Goal: Obtain resource: Obtain resource

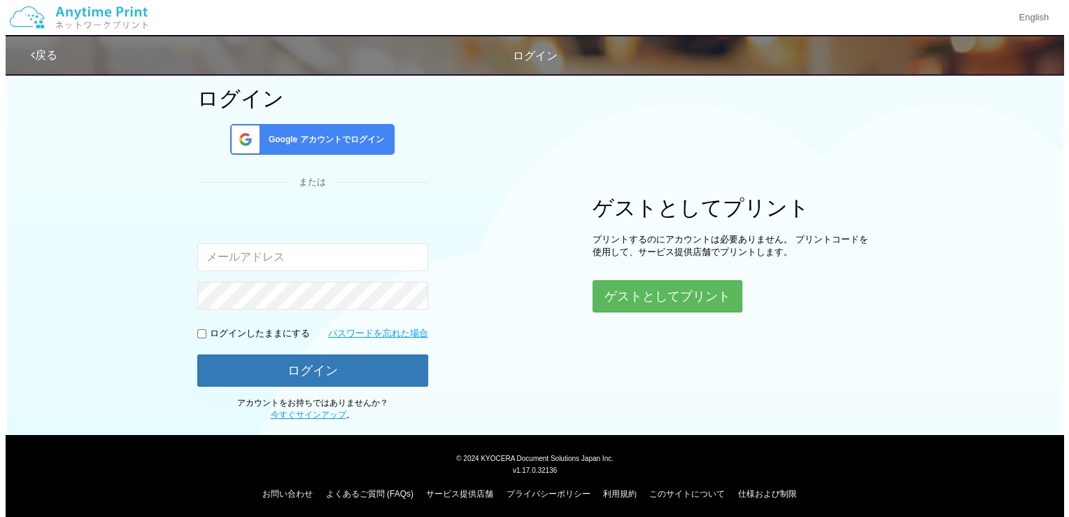
scroll to position [88, 0]
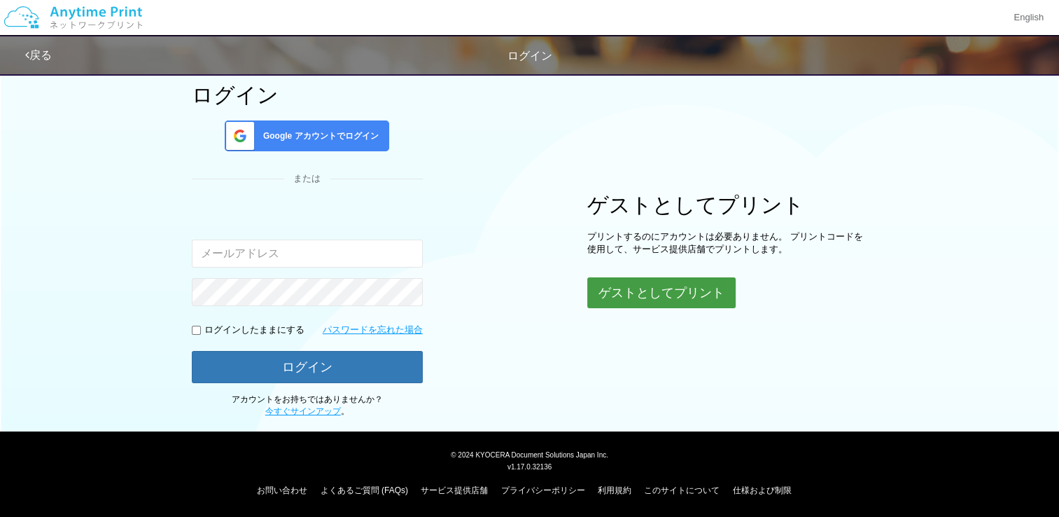
click at [683, 293] on button "ゲストとしてプリント" at bounding box center [661, 292] width 148 height 31
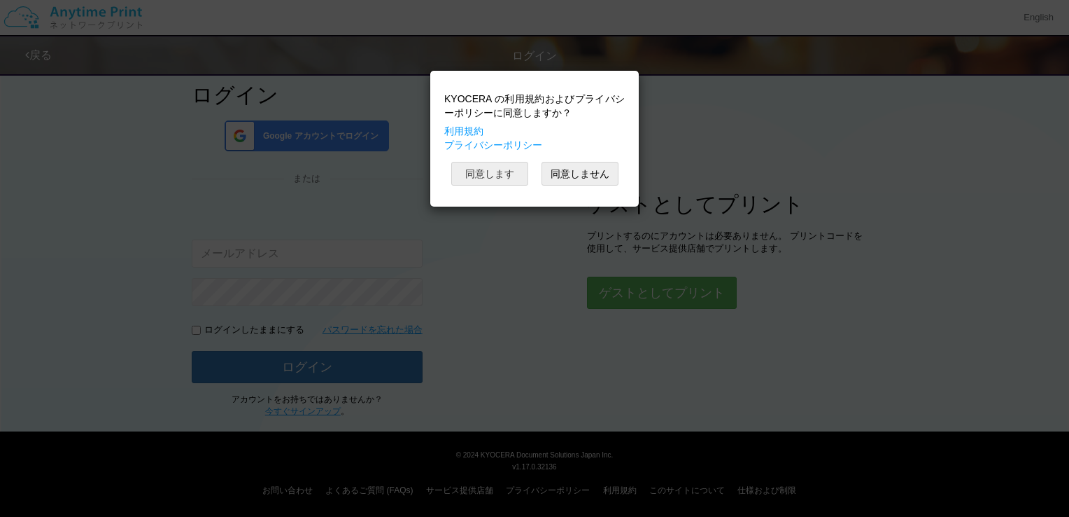
click at [515, 178] on button "同意します" at bounding box center [489, 174] width 77 height 24
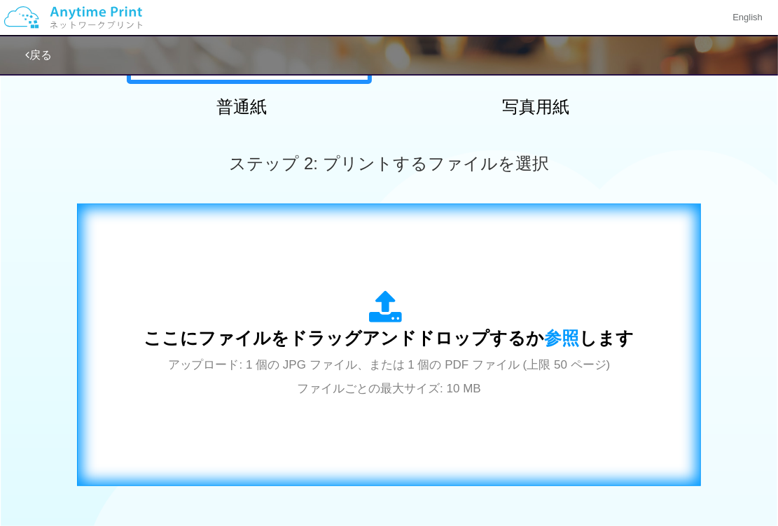
scroll to position [420, 0]
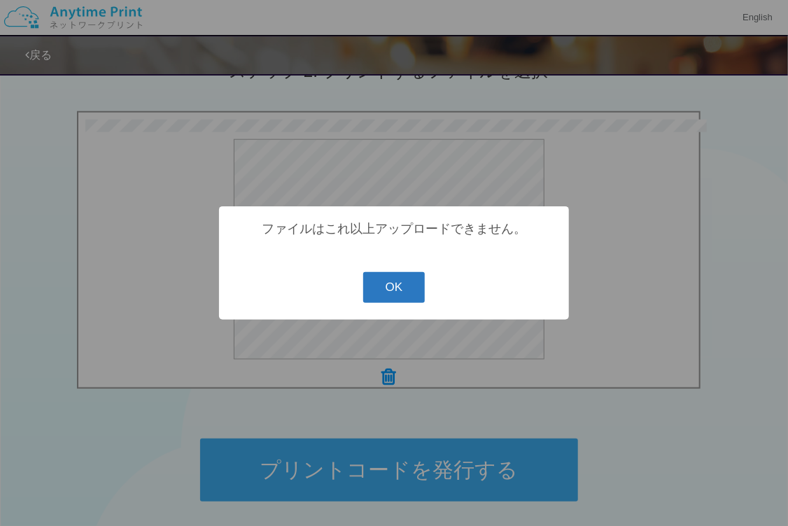
click at [387, 281] on button "OK" at bounding box center [394, 287] width 62 height 31
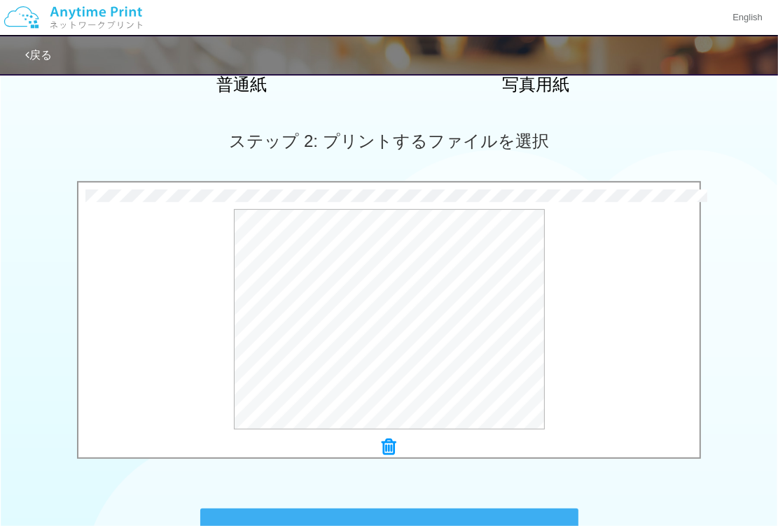
scroll to position [490, 0]
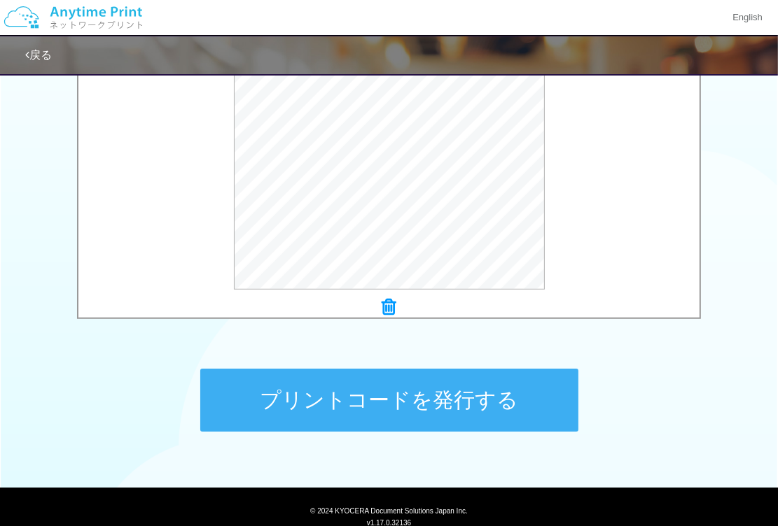
click at [390, 305] on icon at bounding box center [389, 307] width 14 height 18
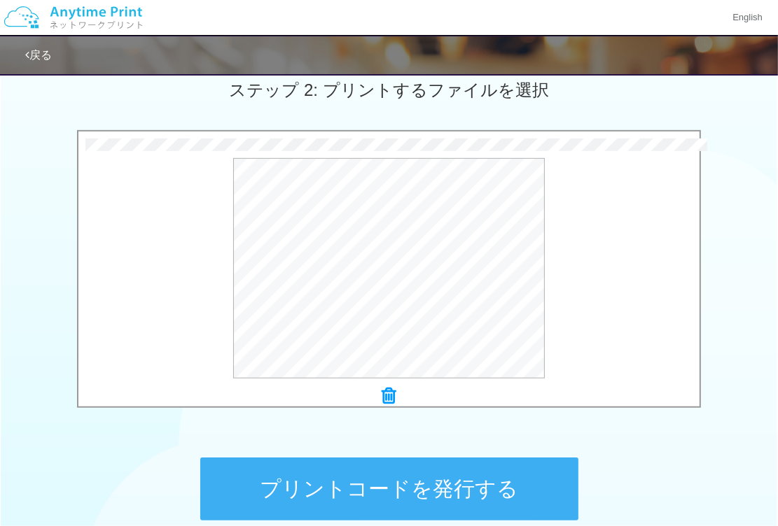
scroll to position [468, 0]
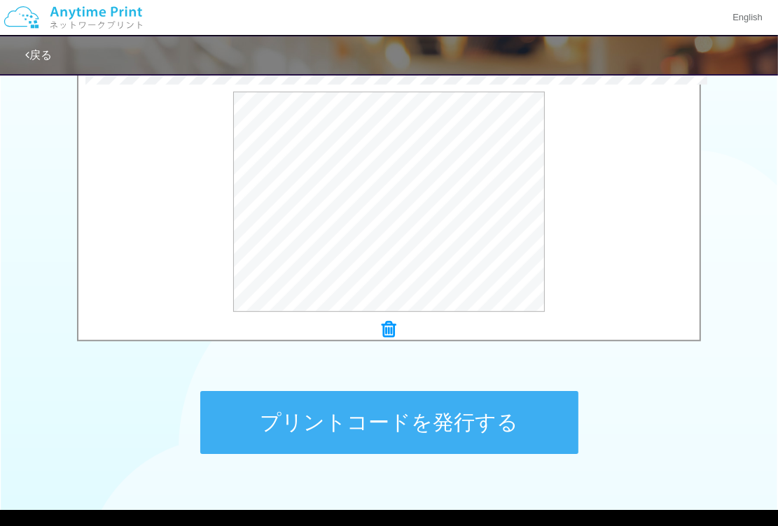
click at [426, 411] on button "プリントコードを発行する" at bounding box center [389, 422] width 378 height 63
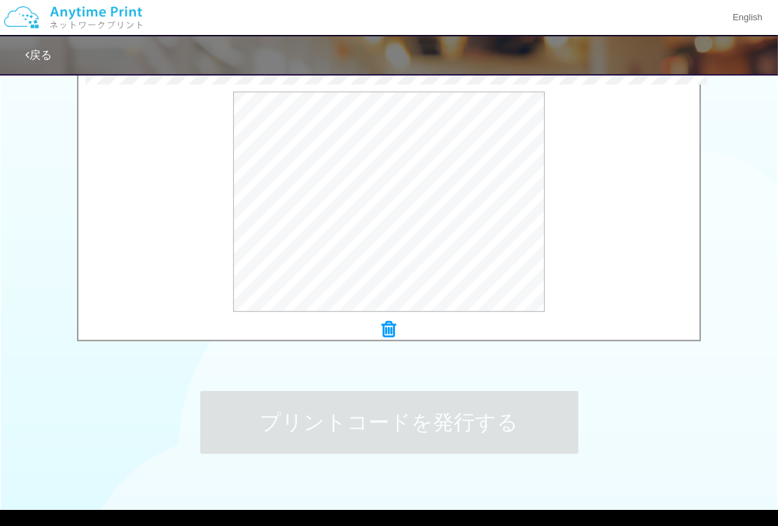
scroll to position [0, 0]
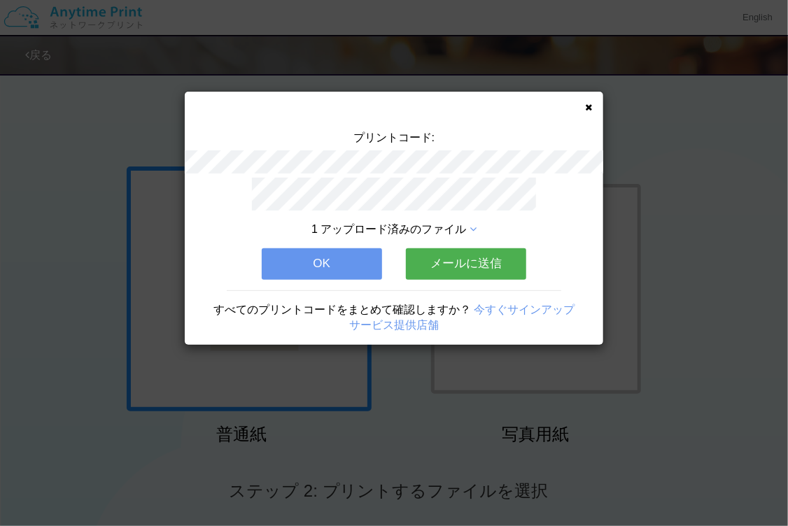
click at [474, 262] on button "メールに送信" at bounding box center [466, 263] width 120 height 31
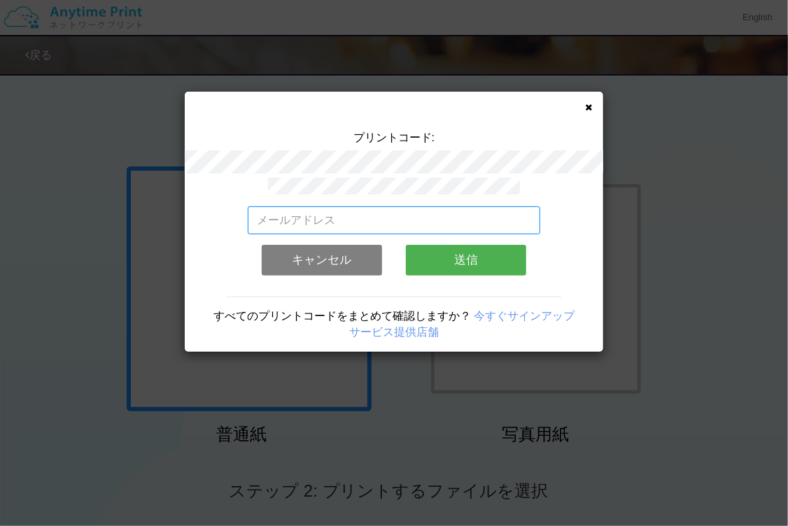
click at [331, 218] on input "email" at bounding box center [394, 220] width 293 height 28
type input "[EMAIL_ADDRESS][DOMAIN_NAME]"
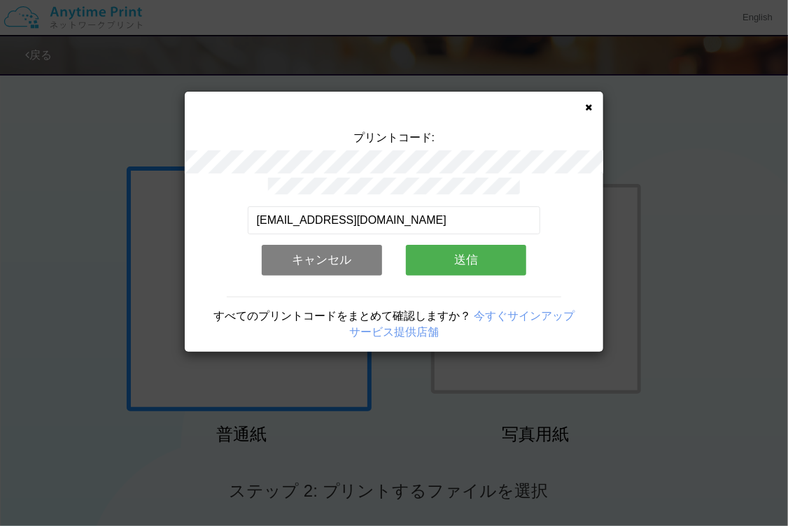
click at [477, 257] on button "送信" at bounding box center [466, 260] width 120 height 31
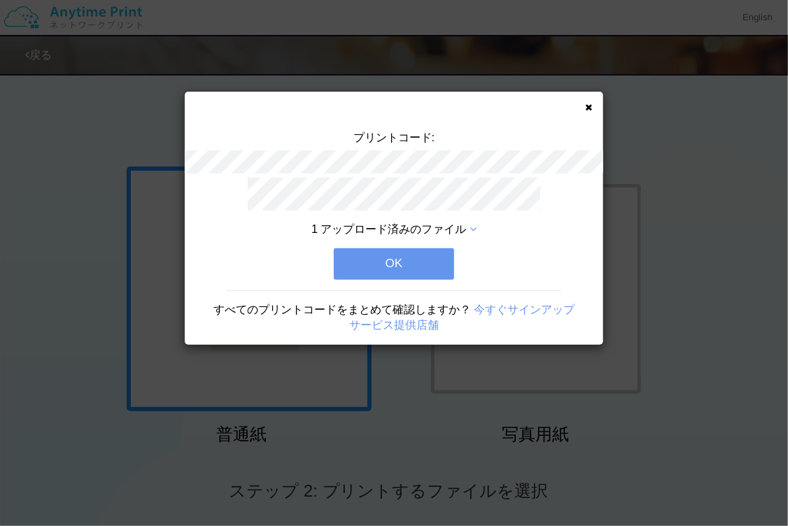
click at [403, 257] on button "OK" at bounding box center [394, 263] width 120 height 31
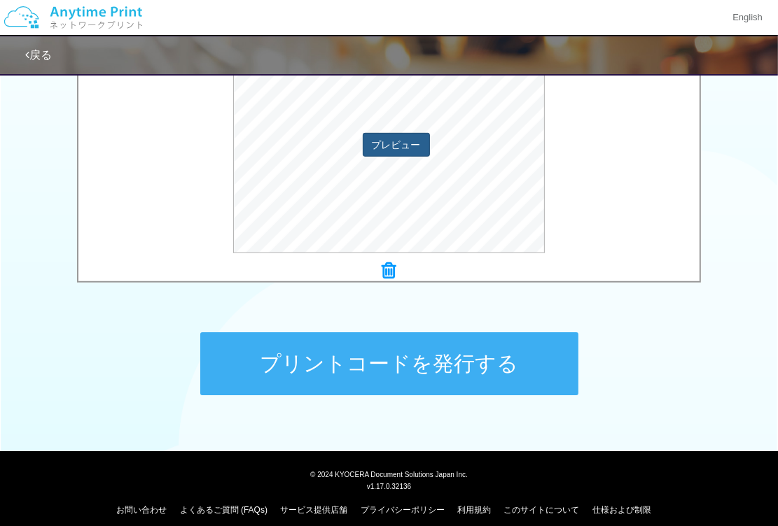
scroll to position [538, 0]
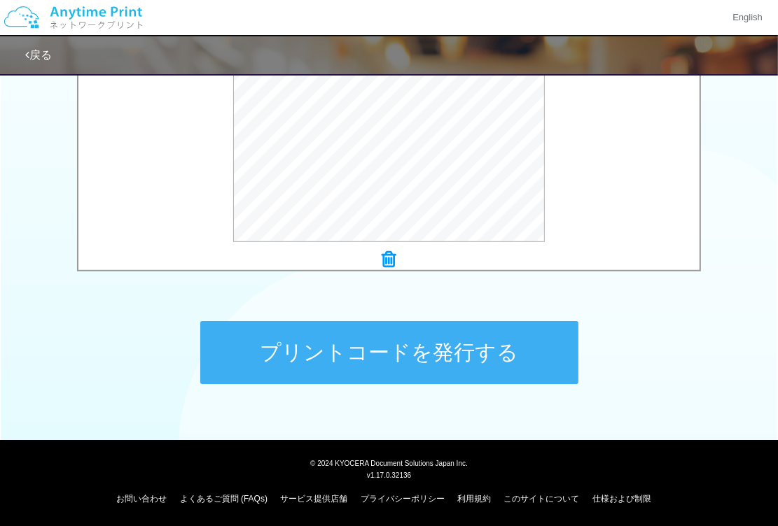
click at [433, 349] on button "プリントコードを発行する" at bounding box center [389, 352] width 378 height 63
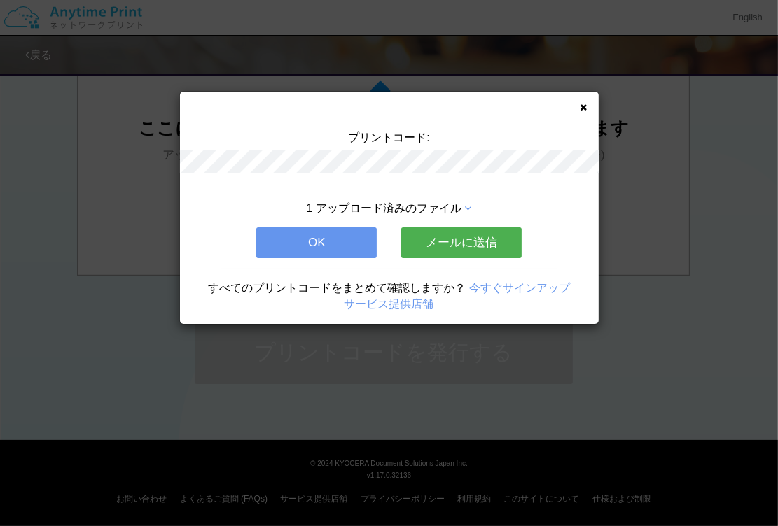
scroll to position [0, 0]
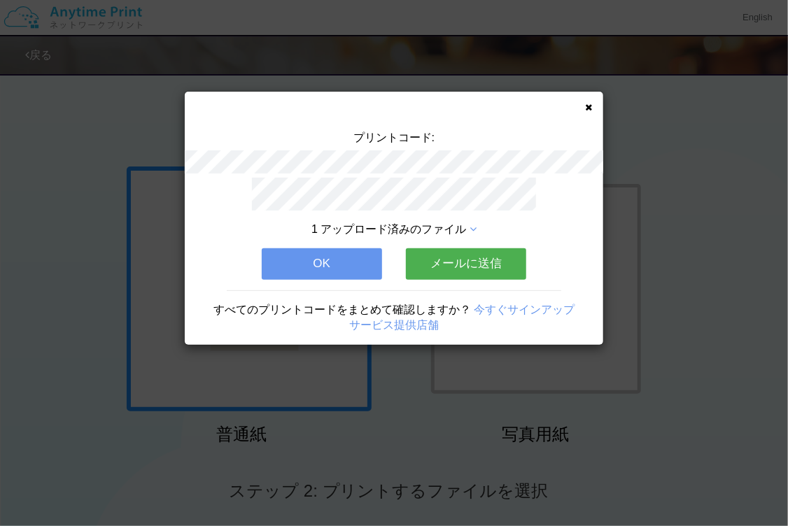
click at [453, 257] on button "メールに送信" at bounding box center [466, 263] width 120 height 31
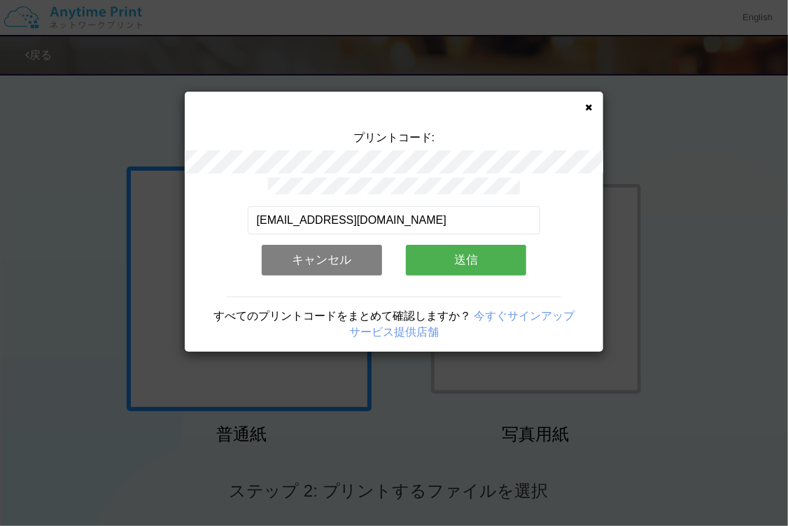
click at [484, 254] on button "送信" at bounding box center [466, 260] width 120 height 31
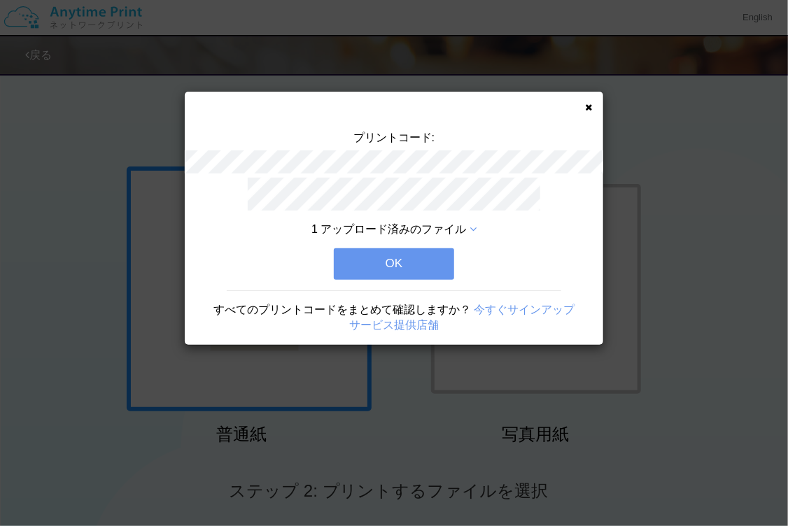
click at [433, 254] on button "OK" at bounding box center [394, 263] width 120 height 31
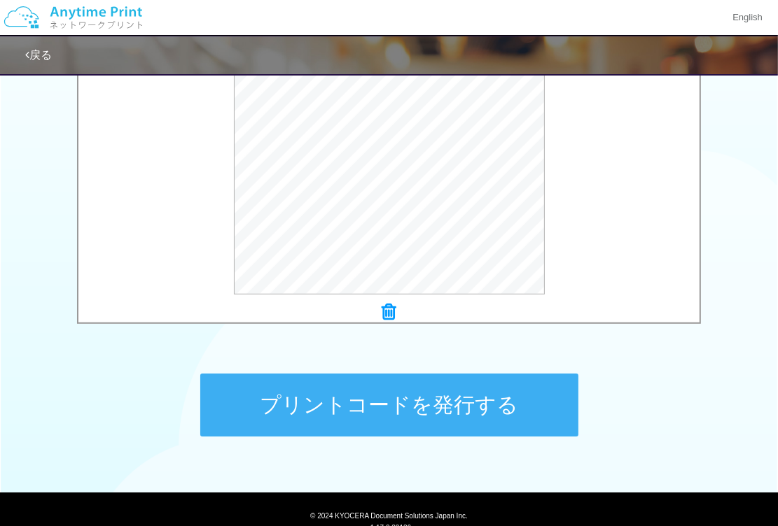
scroll to position [490, 0]
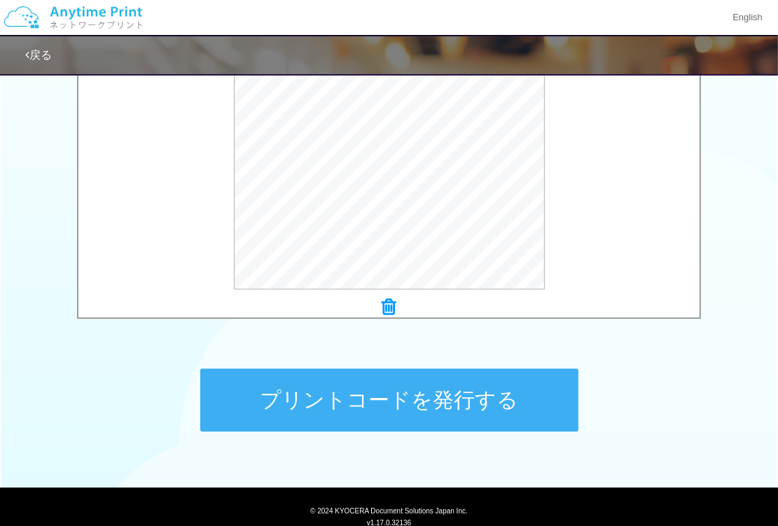
click at [389, 405] on button "プリントコードを発行する" at bounding box center [389, 400] width 378 height 63
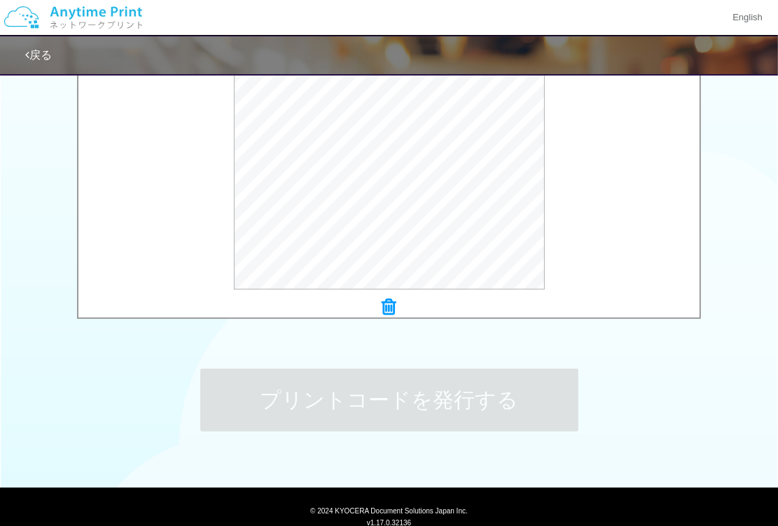
scroll to position [0, 0]
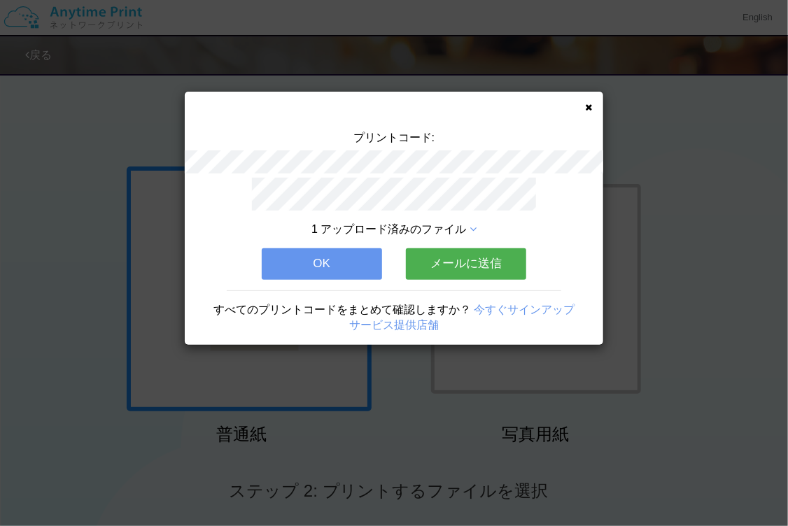
click at [472, 251] on button "メールに送信" at bounding box center [466, 263] width 120 height 31
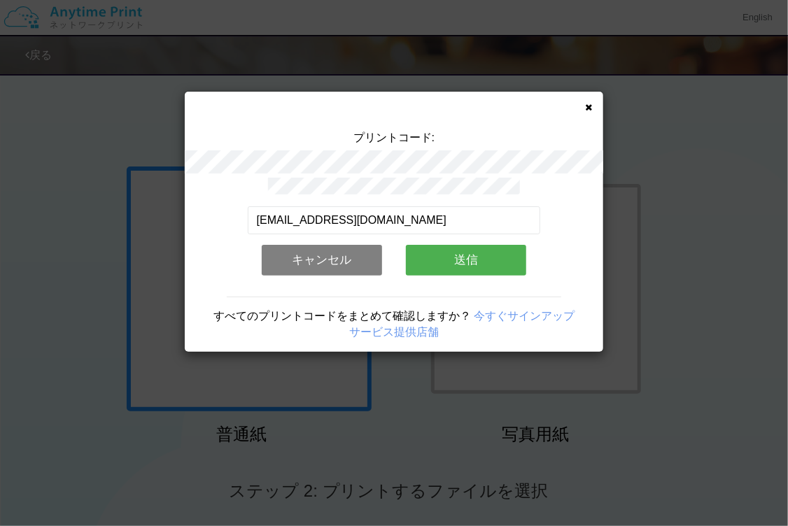
click at [440, 246] on button "送信" at bounding box center [466, 260] width 120 height 31
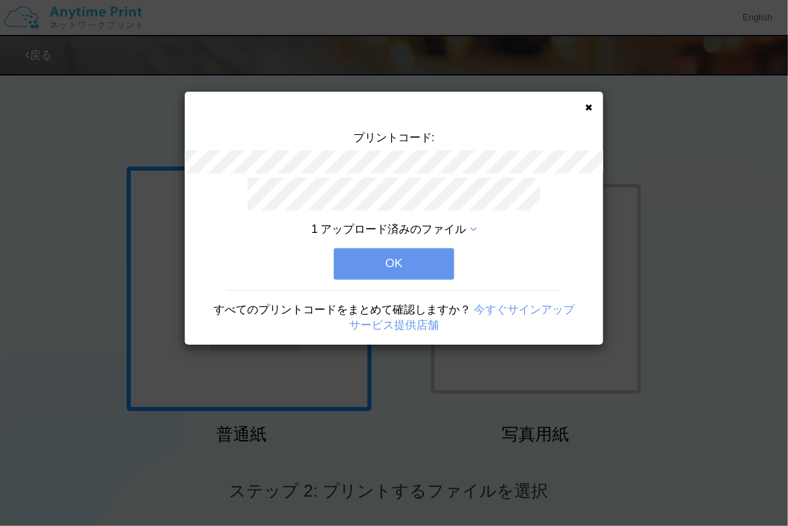
click at [414, 257] on button "OK" at bounding box center [394, 263] width 120 height 31
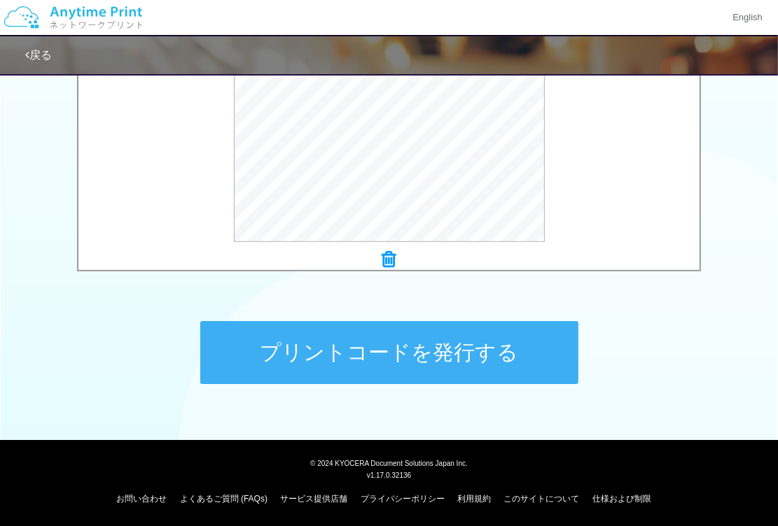
scroll to position [538, 0]
click at [404, 358] on button "プリントコードを発行する" at bounding box center [389, 352] width 378 height 63
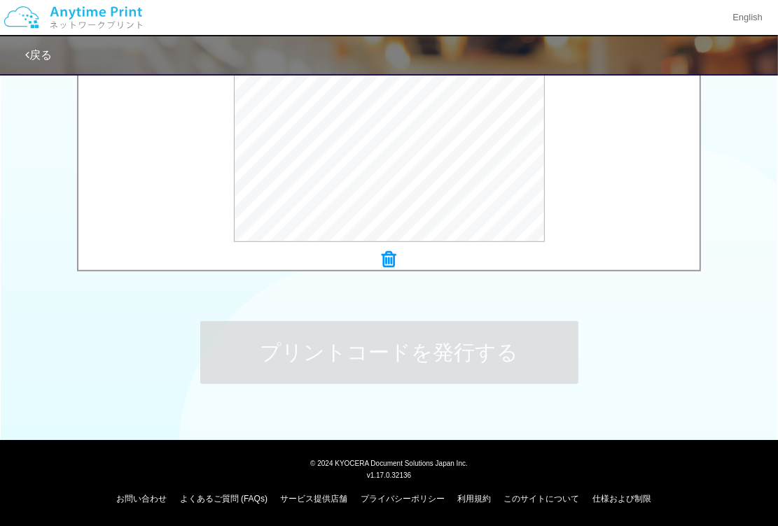
scroll to position [0, 0]
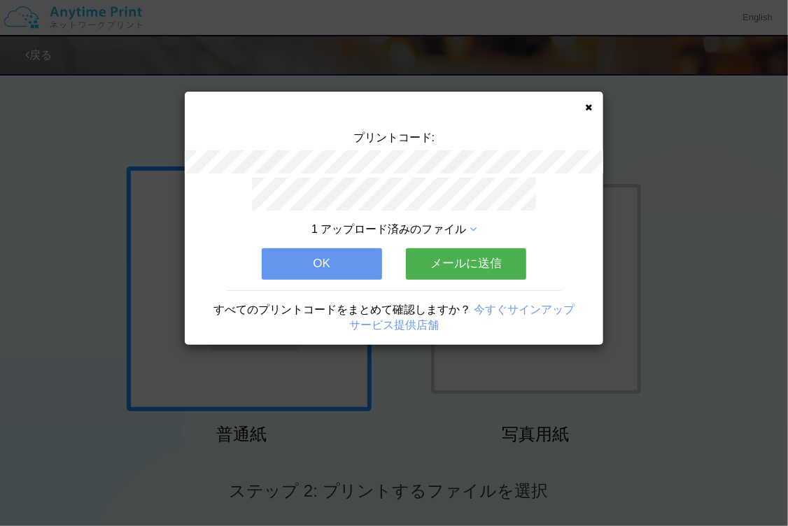
click at [487, 272] on button "メールに送信" at bounding box center [466, 263] width 120 height 31
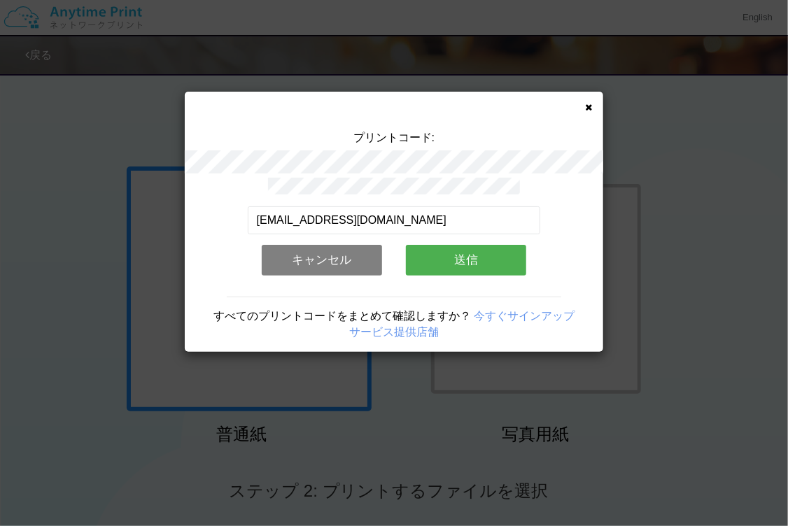
click at [475, 251] on button "送信" at bounding box center [466, 260] width 120 height 31
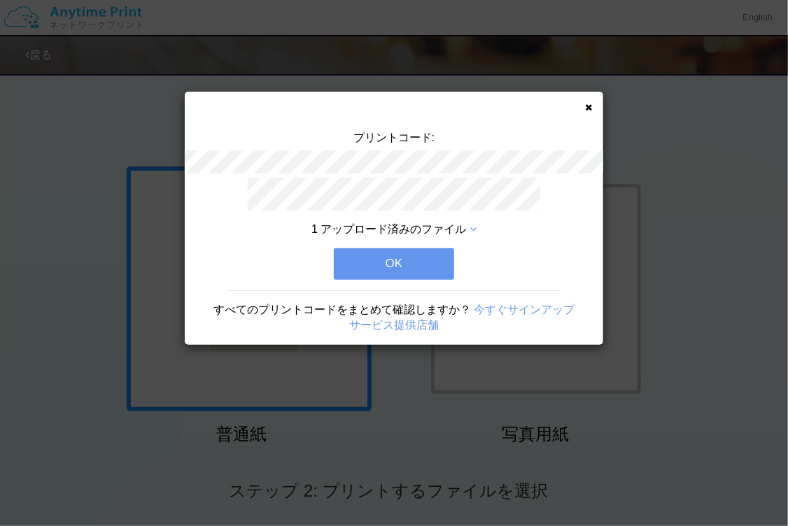
click at [424, 254] on button "OK" at bounding box center [394, 263] width 120 height 31
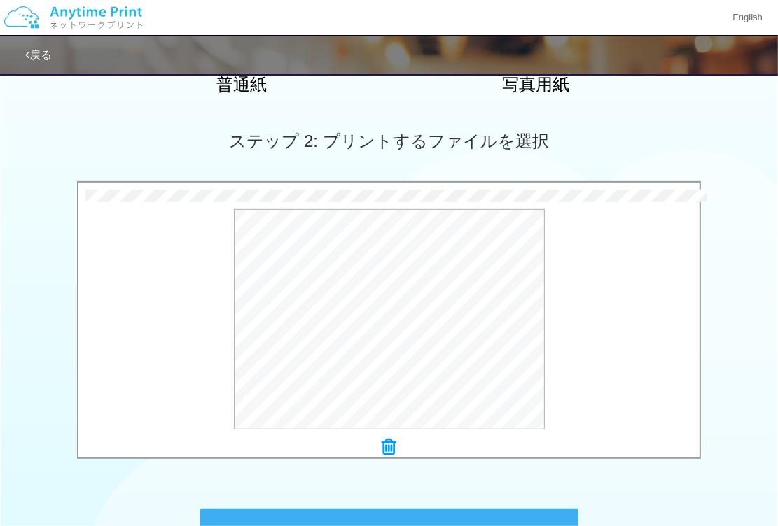
scroll to position [538, 0]
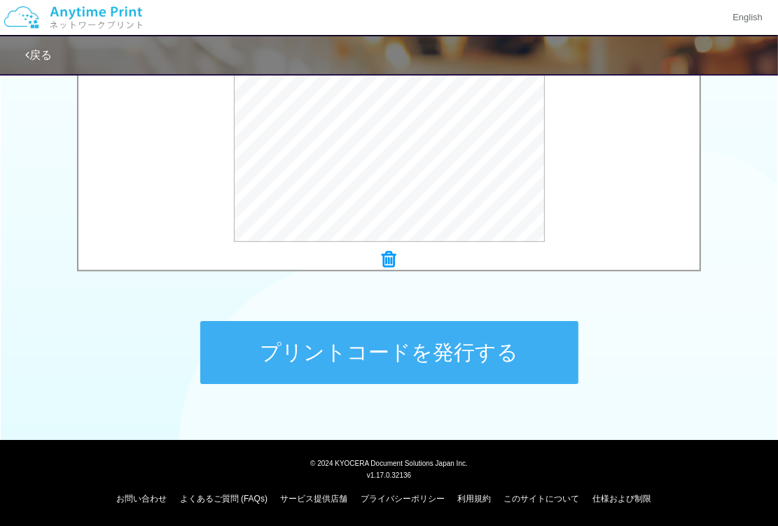
click at [379, 357] on button "プリントコードを発行する" at bounding box center [389, 352] width 378 height 63
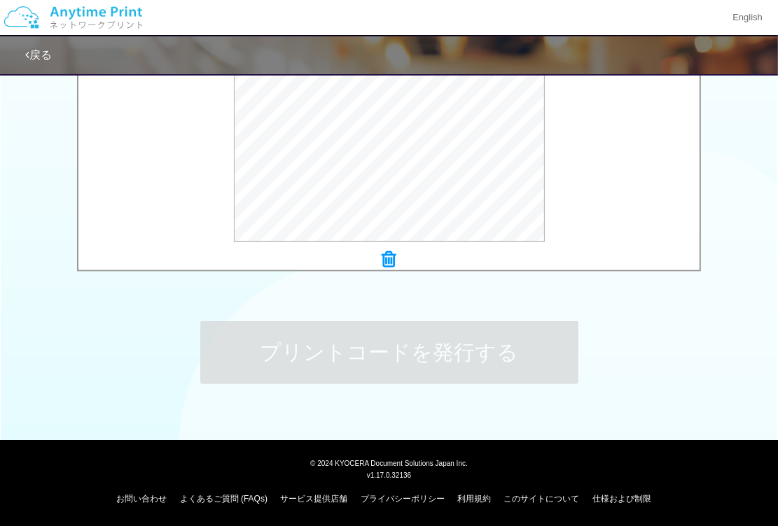
scroll to position [0, 0]
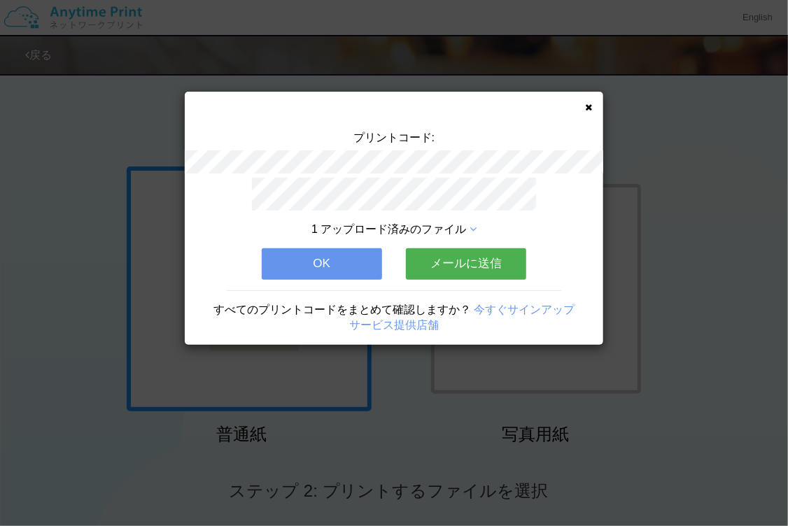
click at [465, 259] on button "メールに送信" at bounding box center [466, 263] width 120 height 31
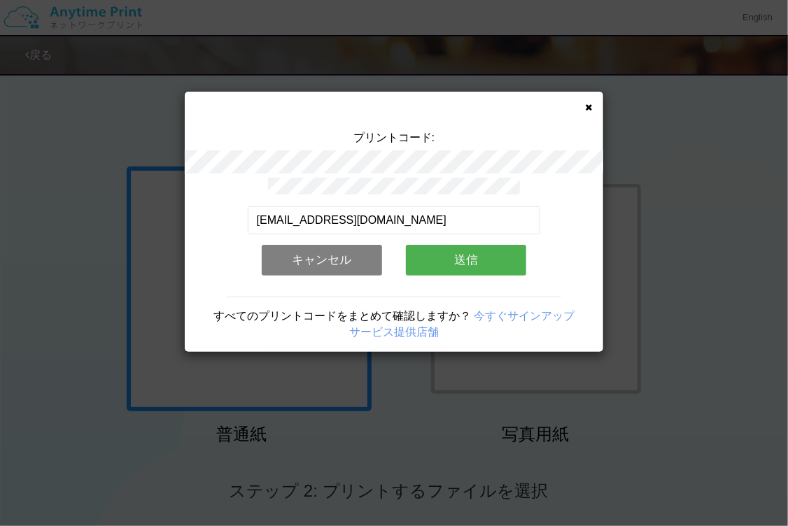
click at [465, 258] on button "送信" at bounding box center [466, 260] width 120 height 31
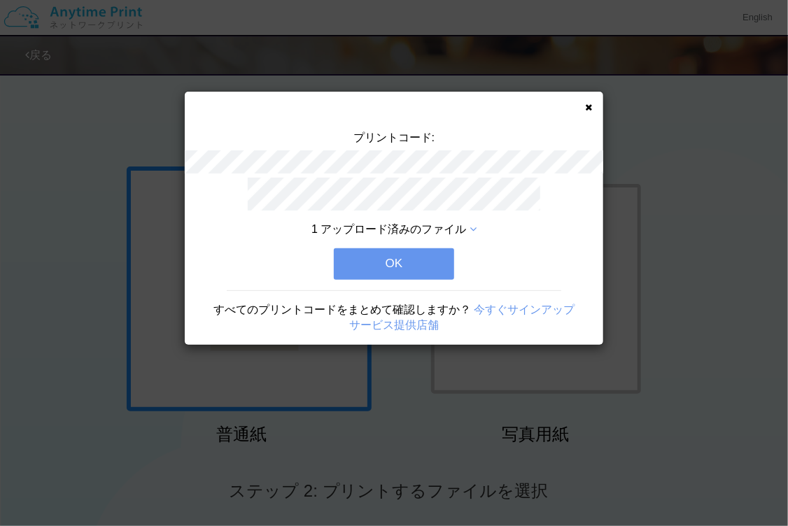
click at [431, 257] on button "OK" at bounding box center [394, 263] width 120 height 31
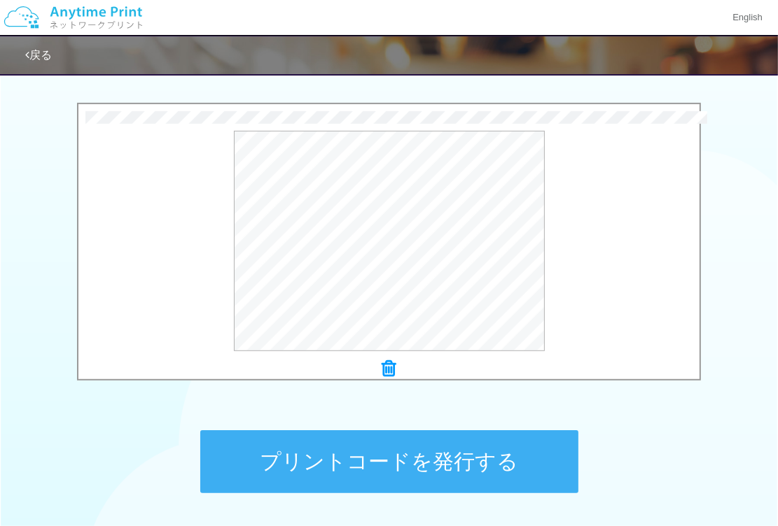
scroll to position [538, 0]
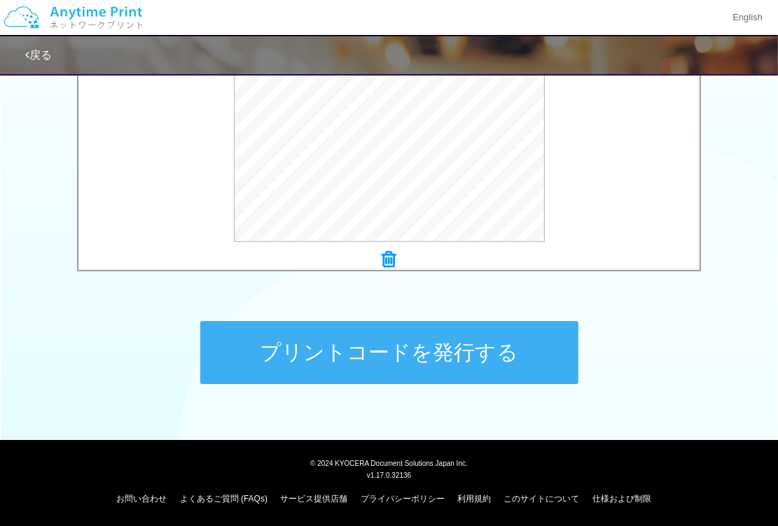
click at [417, 352] on button "プリントコードを発行する" at bounding box center [389, 352] width 378 height 63
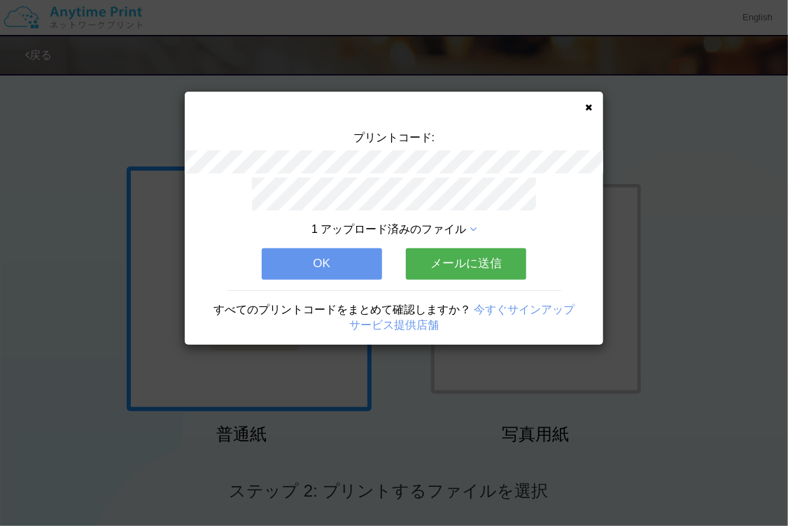
click at [468, 261] on button "メールに送信" at bounding box center [466, 263] width 120 height 31
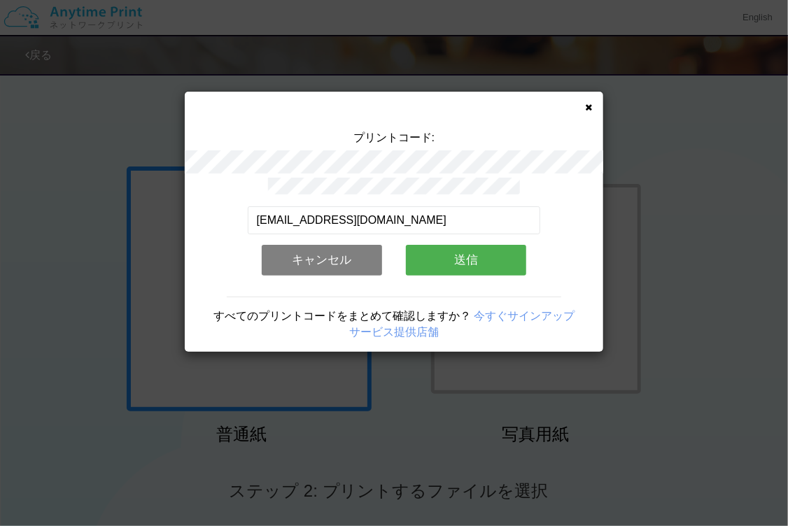
click at [468, 261] on button "送信" at bounding box center [466, 260] width 120 height 31
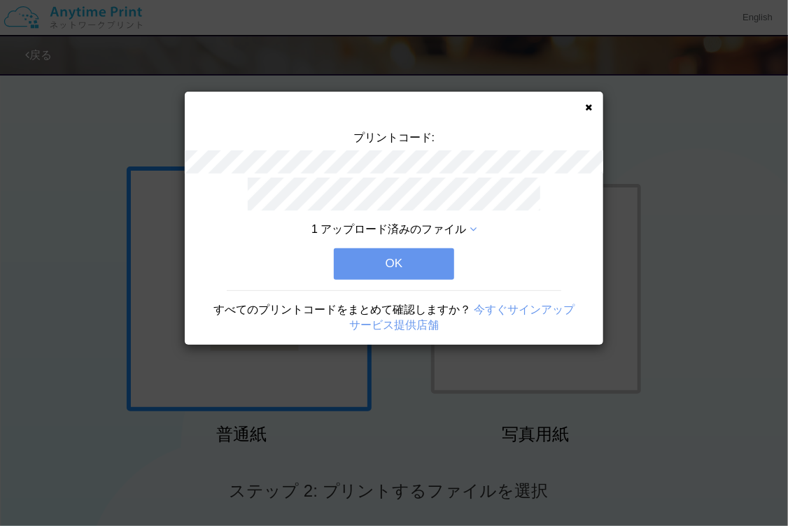
click at [404, 262] on button "OK" at bounding box center [394, 263] width 120 height 31
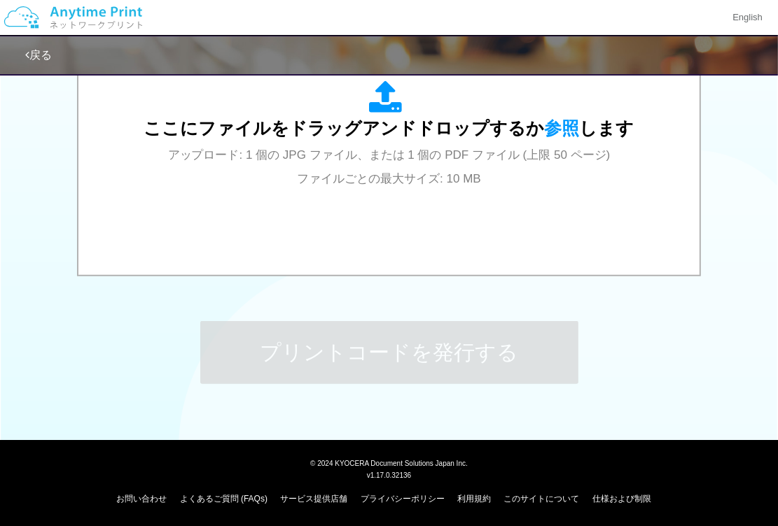
scroll to position [538, 0]
